Goal: Transaction & Acquisition: Purchase product/service

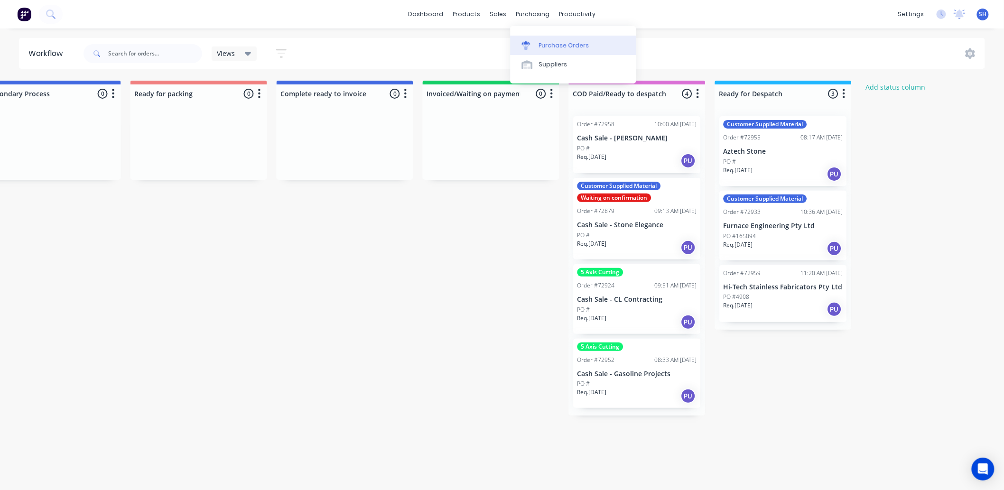
click at [540, 47] on div "Purchase Orders" at bounding box center [564, 45] width 50 height 9
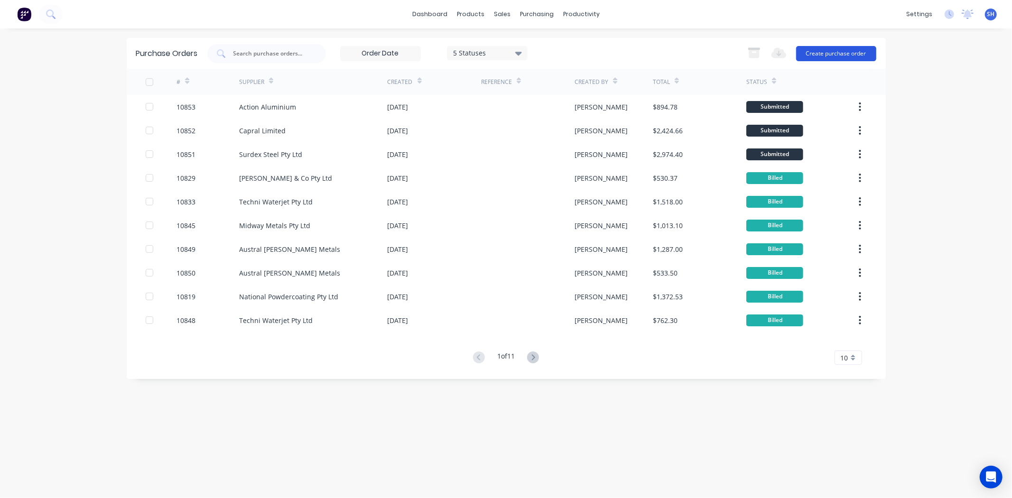
click at [834, 53] on button "Create purchase order" at bounding box center [836, 53] width 80 height 15
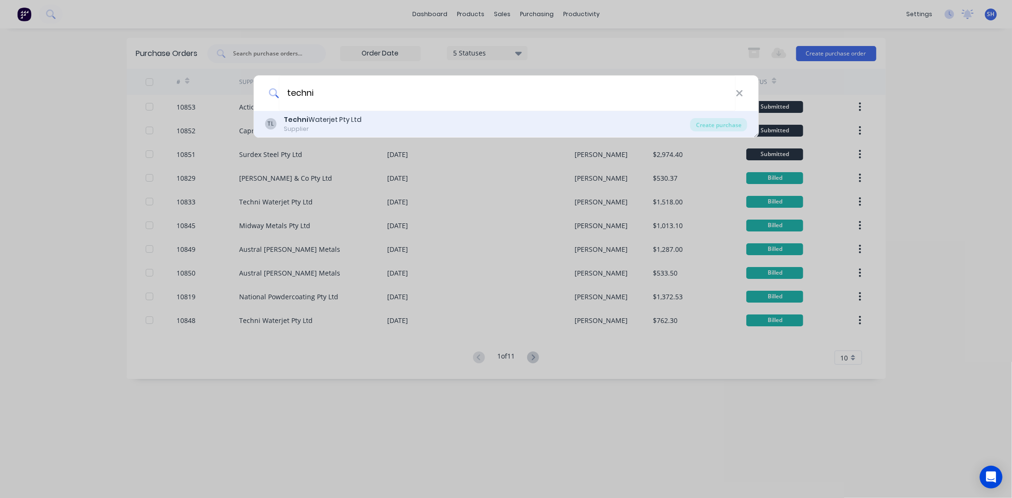
type input "techni"
click at [304, 117] on b "Techni" at bounding box center [296, 119] width 25 height 9
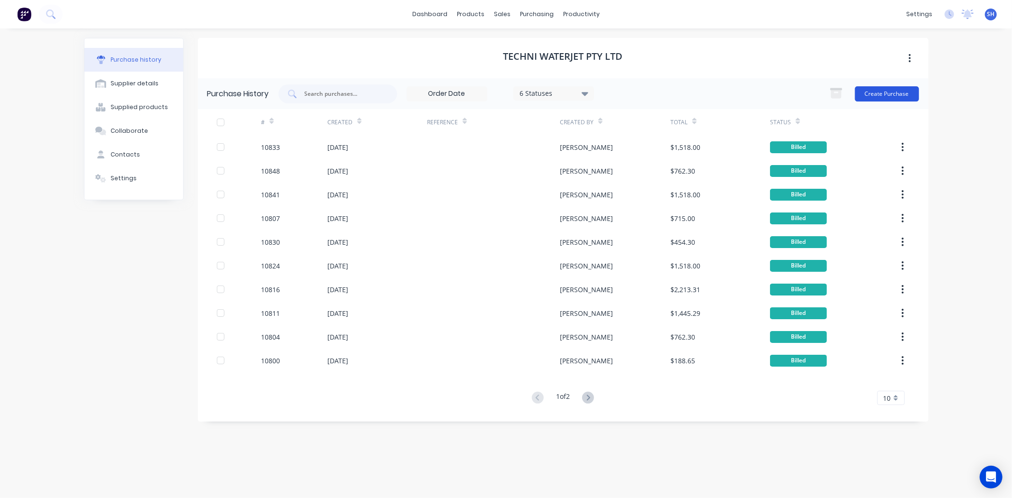
click at [881, 88] on button "Create Purchase" at bounding box center [887, 93] width 64 height 15
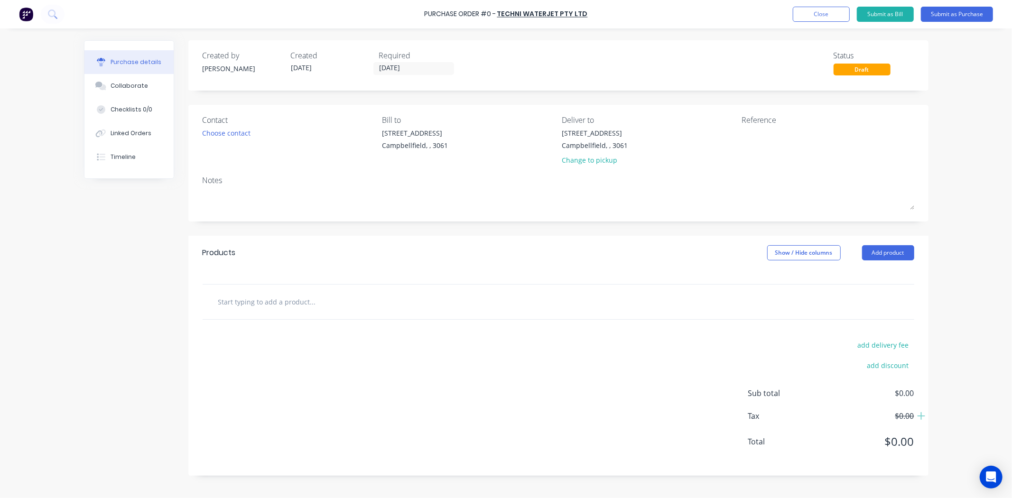
click at [303, 305] on input "text" at bounding box center [313, 301] width 190 height 19
type input "Garnet"
click at [303, 336] on button "Add Garnet to order" at bounding box center [364, 338] width 285 height 30
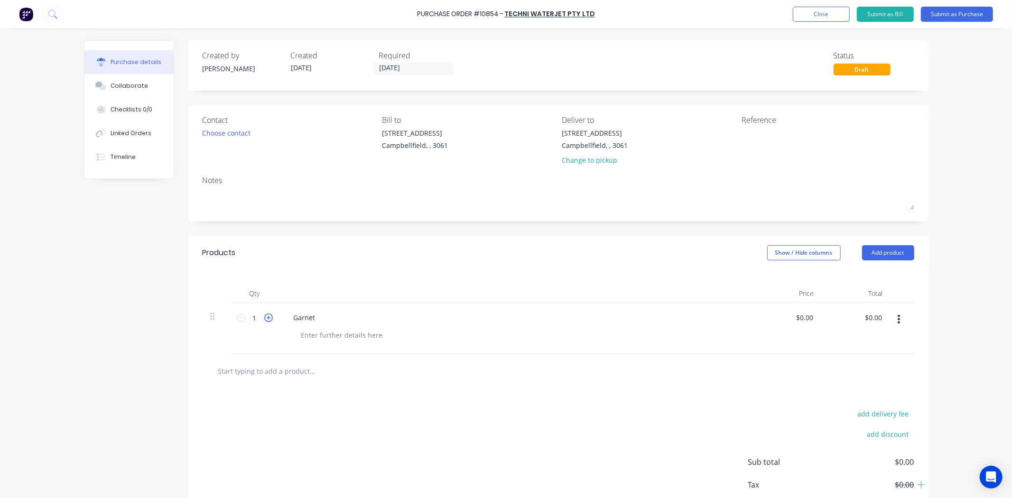
click at [264, 319] on icon at bounding box center [268, 318] width 9 height 9
type input "2"
click at [803, 320] on input "0.00" at bounding box center [806, 318] width 18 height 14
type input "$690.00"
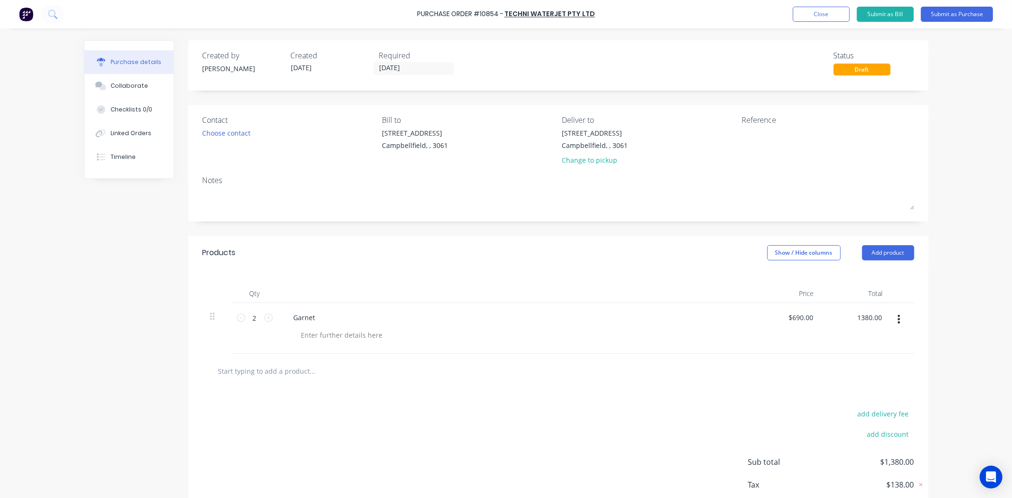
type input "$1,380.00"
click at [559, 390] on div "Products Show / Hide columns Add product Qty Price Total 2 2 Garnet $690.00 $69…" at bounding box center [558, 390] width 740 height 309
click at [317, 374] on input "text" at bounding box center [313, 371] width 190 height 19
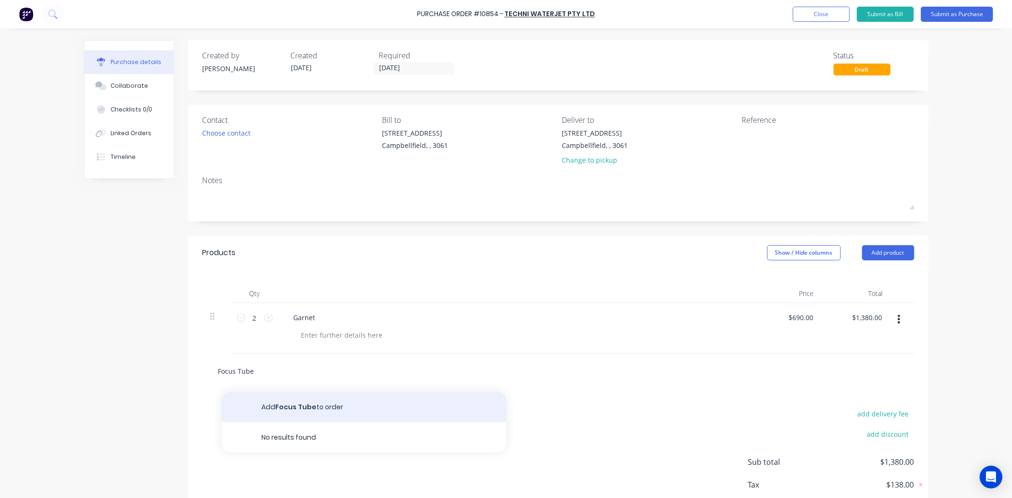
type input "Focus Tube"
click at [307, 402] on button "Add Focus Tube to order" at bounding box center [364, 407] width 285 height 30
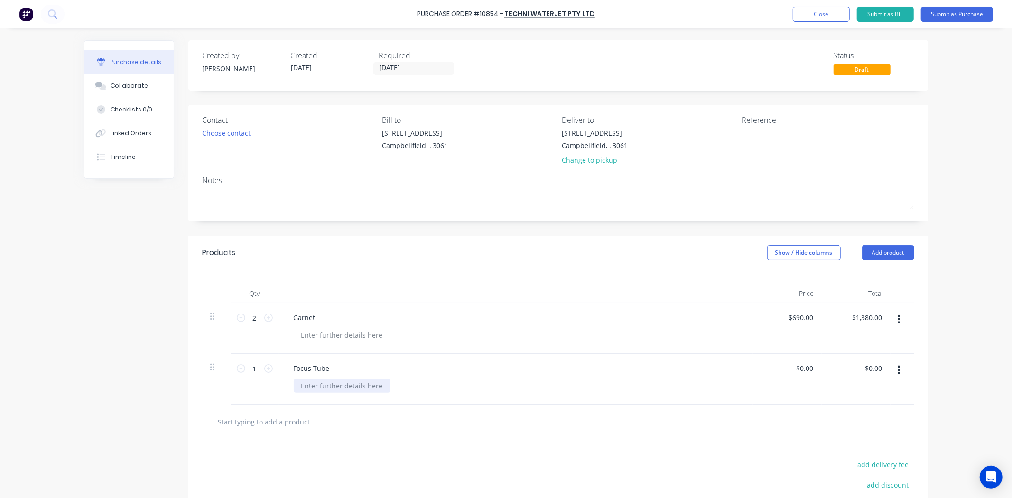
click at [314, 388] on div at bounding box center [342, 386] width 97 height 14
click at [311, 387] on div at bounding box center [342, 386] width 97 height 14
click at [266, 372] on icon at bounding box center [268, 369] width 9 height 9
click at [346, 392] on div at bounding box center [342, 386] width 97 height 14
click at [419, 420] on div at bounding box center [352, 421] width 285 height 19
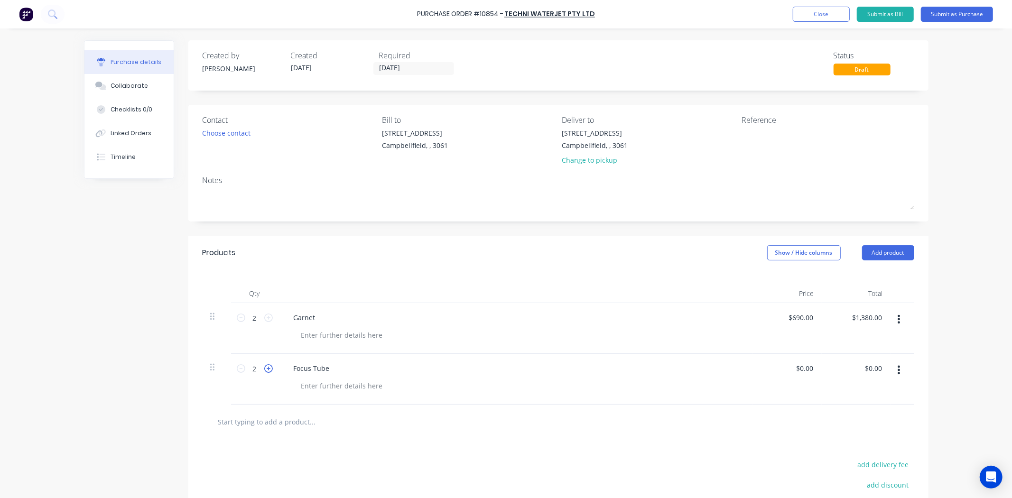
click at [265, 368] on icon at bounding box center [268, 369] width 9 height 9
click at [264, 369] on icon at bounding box center [268, 369] width 9 height 9
type input "4"
click at [955, 20] on button "Submit as Purchase" at bounding box center [957, 14] width 72 height 15
